Goal: Find specific page/section: Find specific page/section

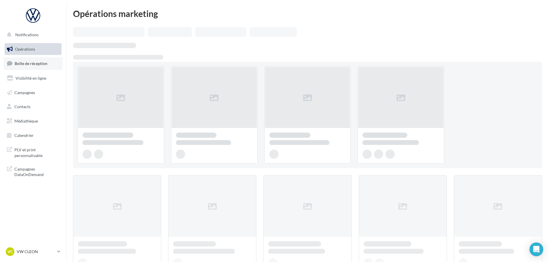
click at [40, 61] on span "Boîte de réception" at bounding box center [31, 63] width 33 height 5
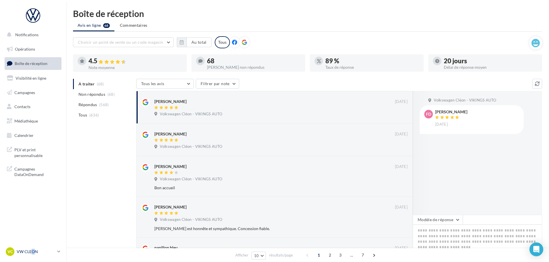
click at [34, 254] on div "VC VW CLEON vw-cle-vau" at bounding box center [30, 251] width 49 height 9
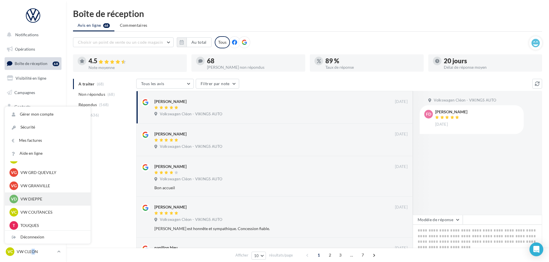
scroll to position [172, 0]
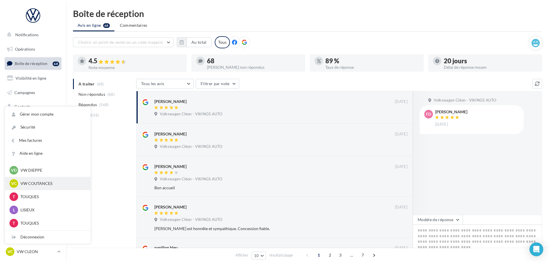
click at [40, 186] on p "VW COUTANCES" at bounding box center [51, 183] width 63 height 6
